Goal: Task Accomplishment & Management: Manage account settings

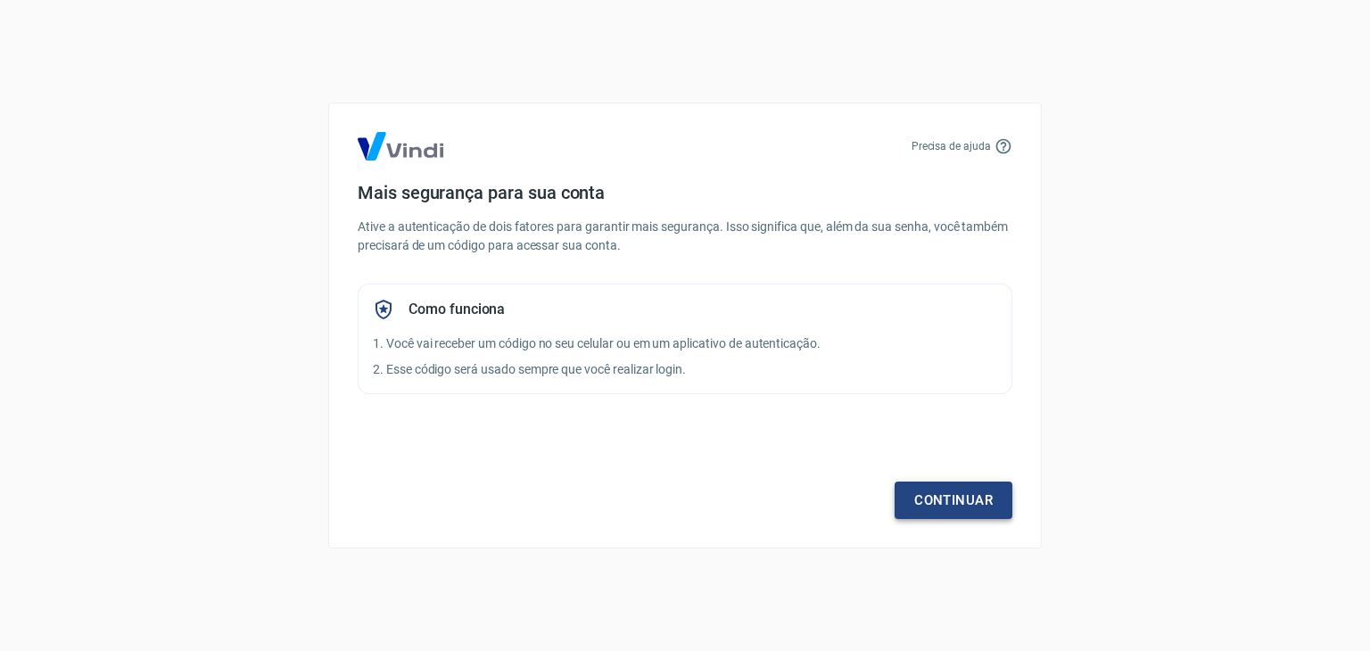
click at [984, 504] on link "Continuar" at bounding box center [954, 500] width 118 height 37
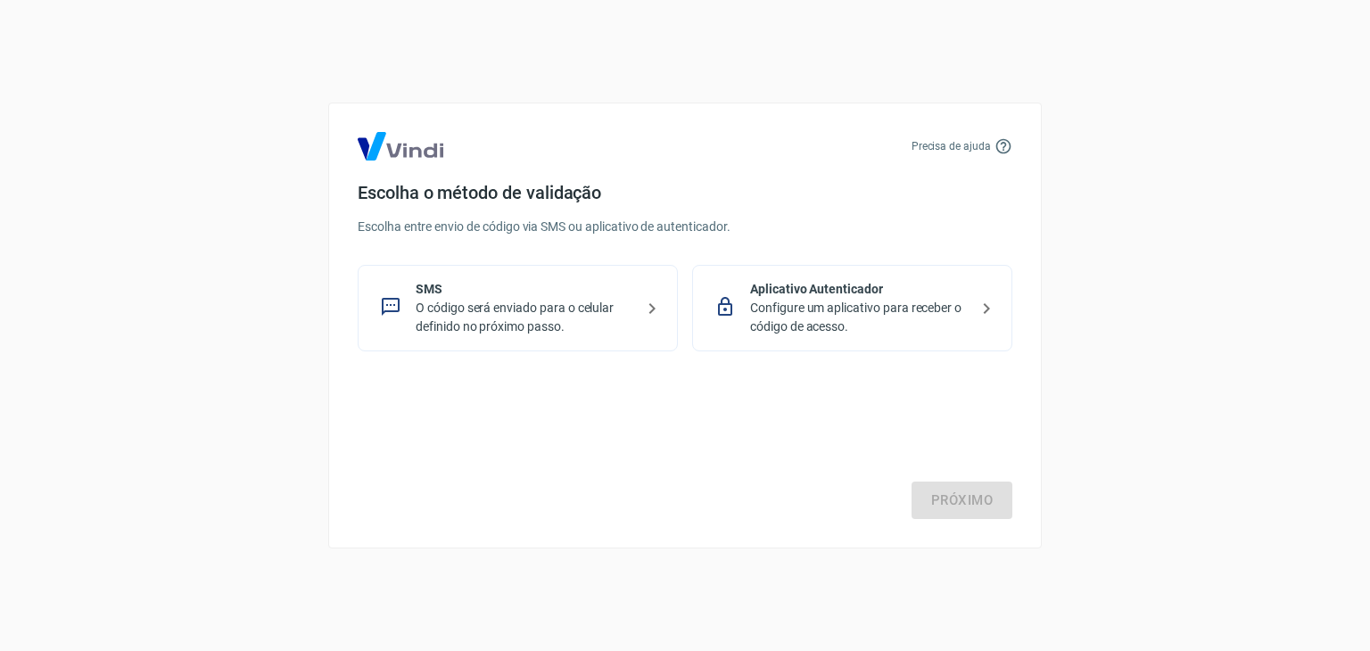
click at [615, 308] on p "O código será enviado para o celular definido no próximo passo." at bounding box center [525, 317] width 219 height 37
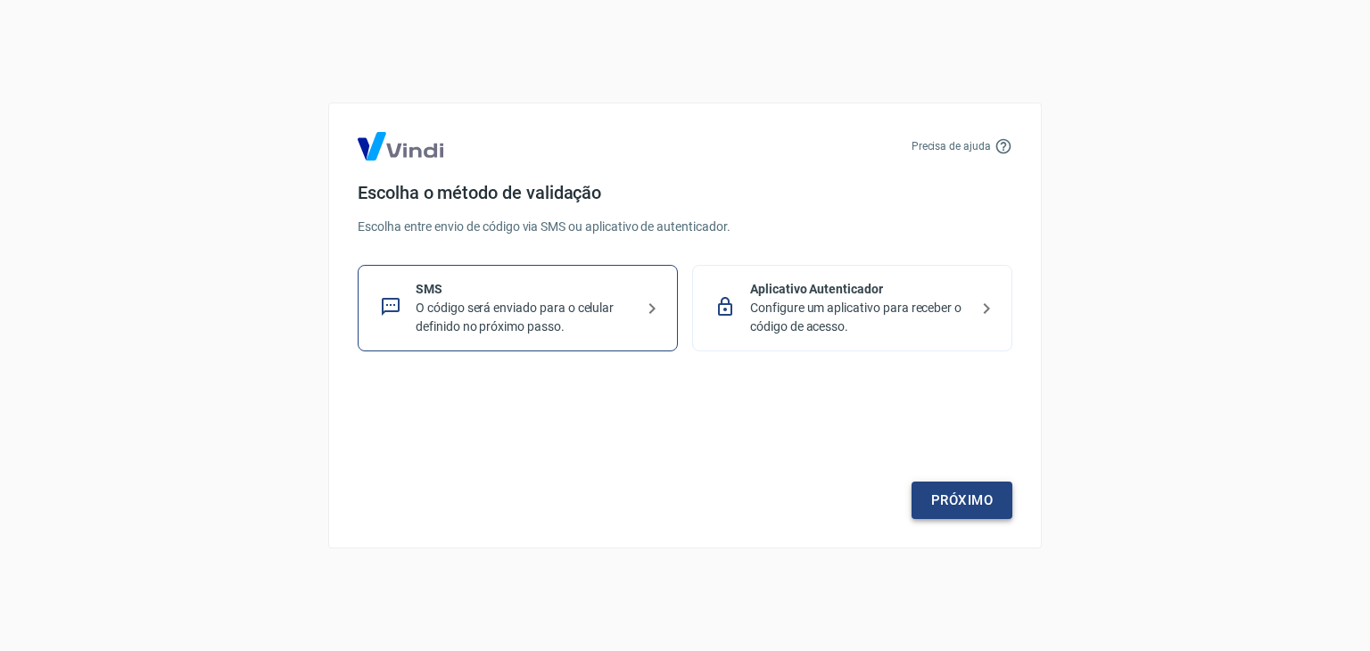
click at [947, 490] on link "Próximo" at bounding box center [962, 500] width 101 height 37
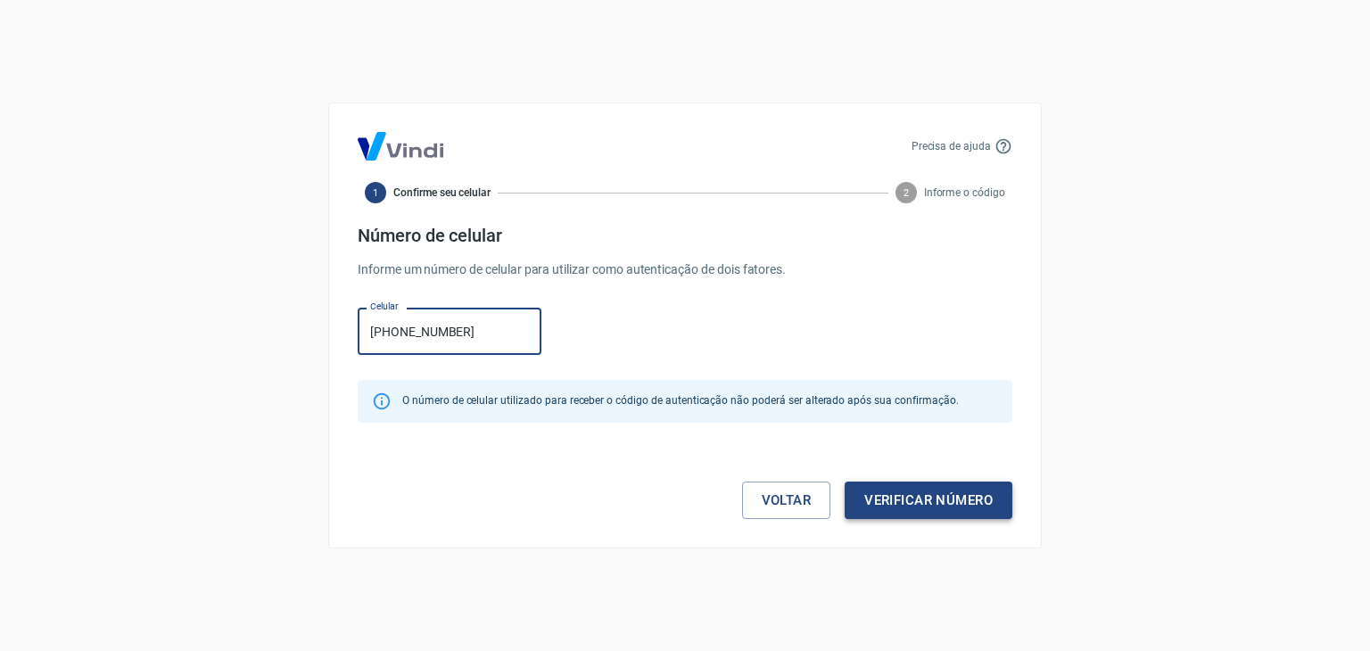
type input "[PHONE_NUMBER]"
click at [914, 498] on button "Verificar número" at bounding box center [929, 500] width 168 height 37
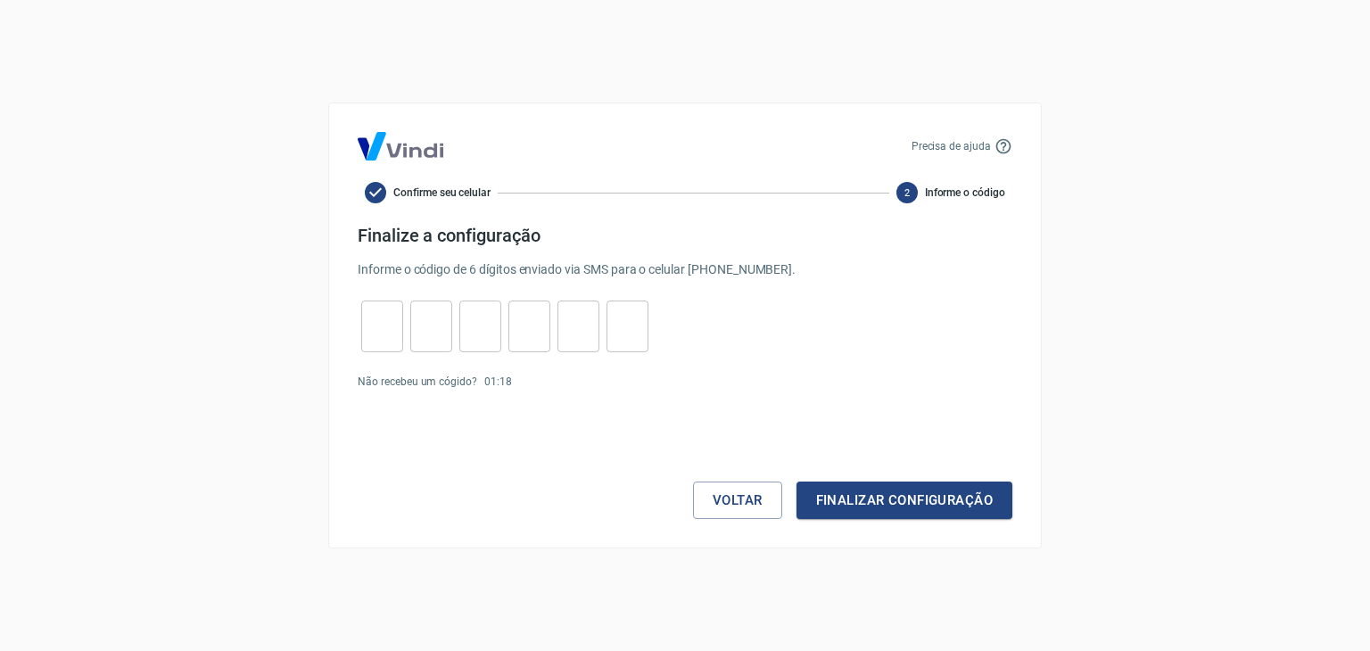
click at [397, 328] on input "tel" at bounding box center [382, 327] width 42 height 38
type input "7"
type input "2"
type input "3"
type input "8"
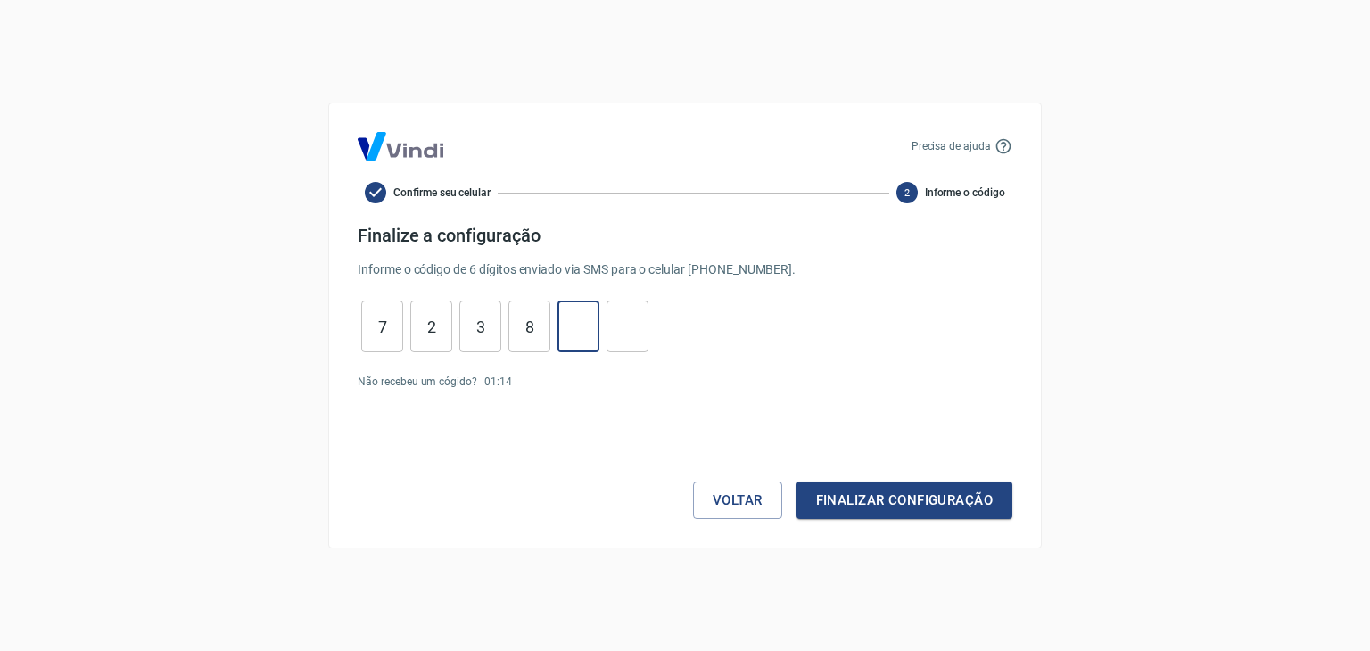
type input "6"
type input "3"
click at [797, 482] on button "Finalizar configuração" at bounding box center [905, 500] width 216 height 37
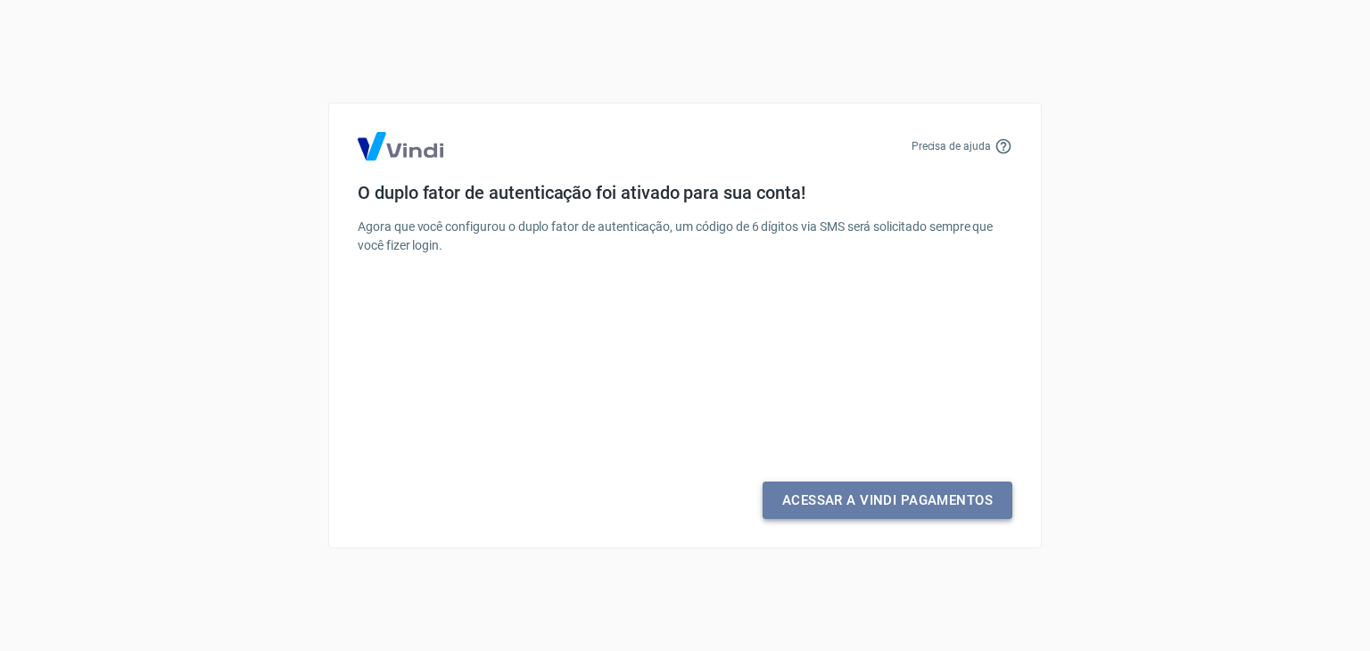
click at [890, 511] on link "Acessar a Vindi Pagamentos" at bounding box center [888, 500] width 250 height 37
